Goal: Information Seeking & Learning: Check status

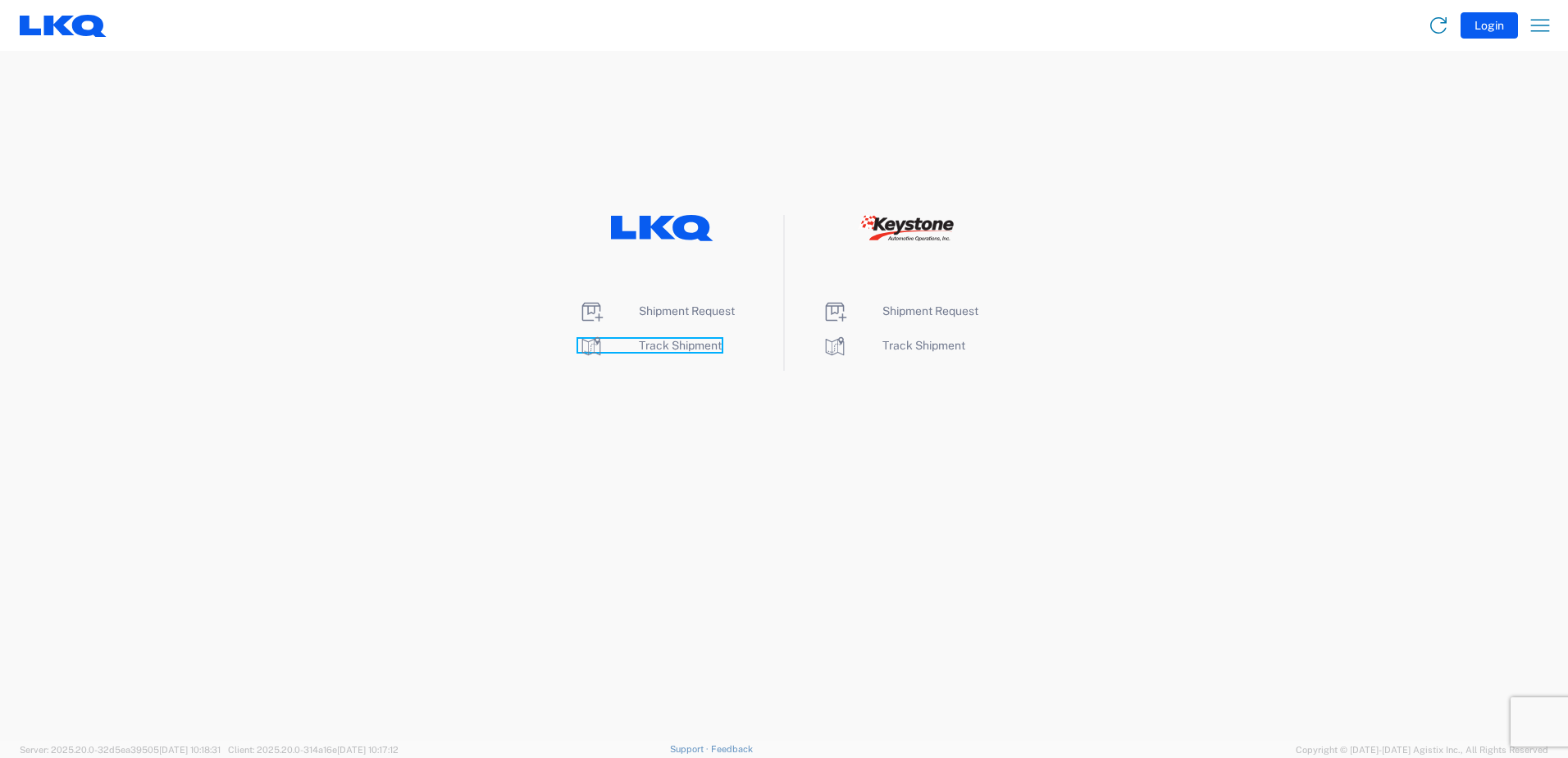
click at [660, 349] on span "Track Shipment" at bounding box center [680, 345] width 83 height 13
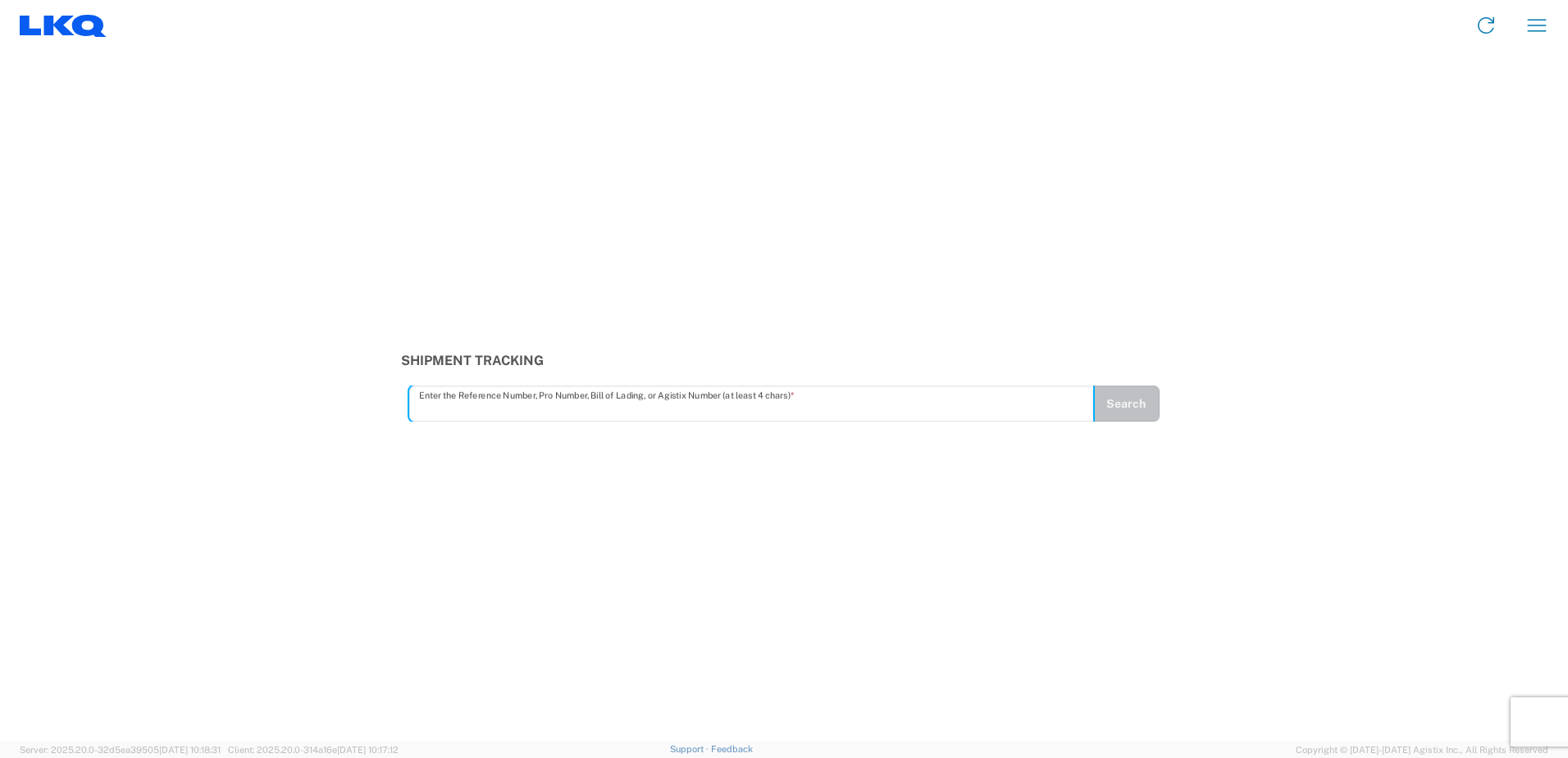
click at [445, 408] on input "text" at bounding box center [752, 403] width 665 height 28
type input "56712798"
click at [1113, 415] on button "Search" at bounding box center [1126, 403] width 68 height 36
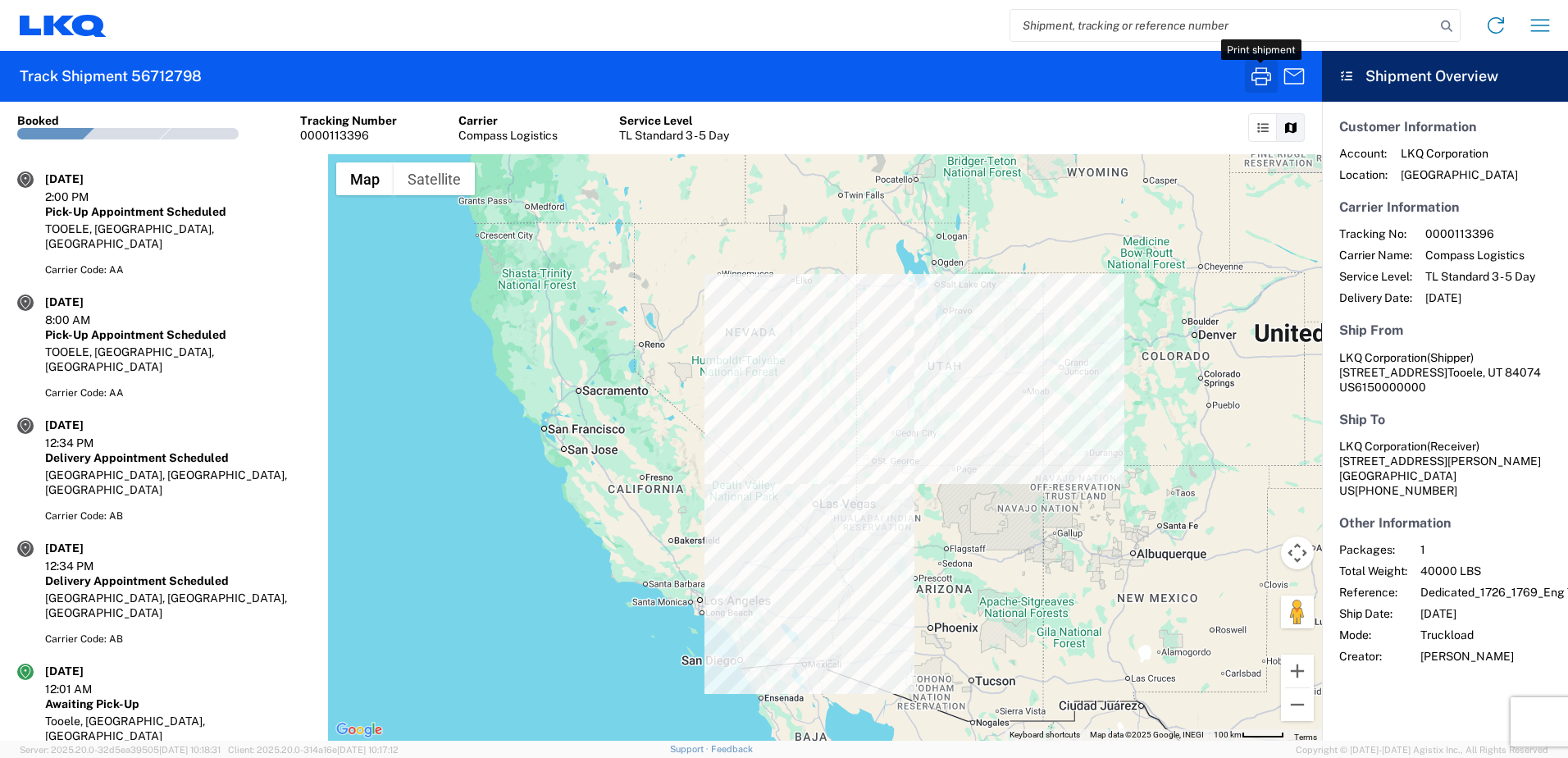
click at [1266, 76] on icon "button" at bounding box center [1261, 76] width 26 height 26
